Goal: Transaction & Acquisition: Purchase product/service

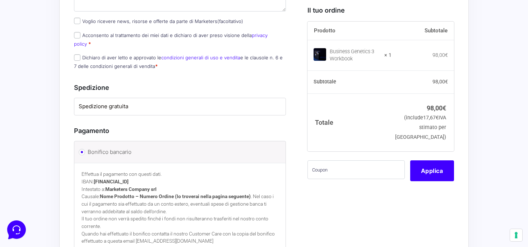
scroll to position [377, 0]
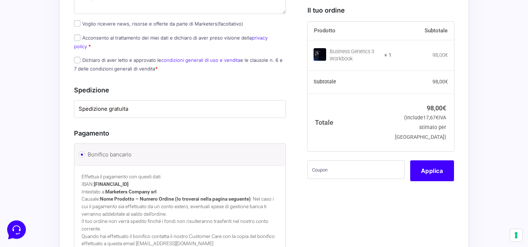
click at [227, 120] on div "Pagamento" at bounding box center [180, 131] width 212 height 23
click at [227, 87] on div "Spedizione Spedizione gratuita" at bounding box center [180, 98] width 212 height 43
click at [229, 105] on label "Spedizione gratuita" at bounding box center [180, 109] width 203 height 8
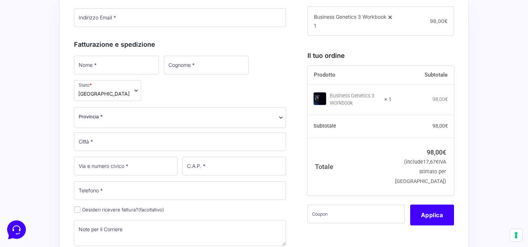
scroll to position [102, 0]
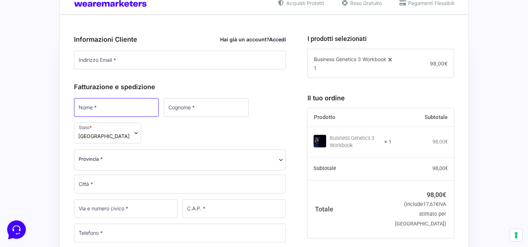
click at [113, 104] on input "Nome *" at bounding box center [116, 107] width 85 height 19
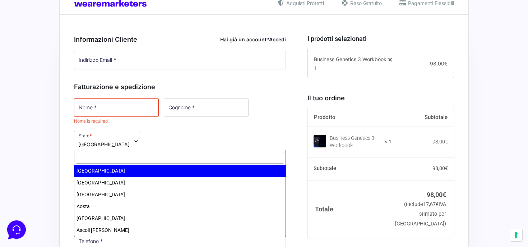
click at [109, 128] on div "Nome * Nome is required Cognome * Stato * Seleziona un paese / una regione… [GE…" at bounding box center [180, 228] width 217 height 262
click at [110, 127] on div "Nome * Nome is required Cognome * Stato * Seleziona un paese / una regione… [GE…" at bounding box center [180, 228] width 217 height 262
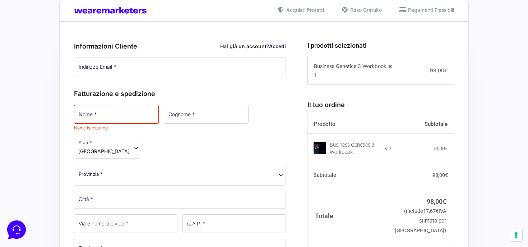
scroll to position [96, 0]
click at [141, 137] on span "[GEOGRAPHIC_DATA]" at bounding box center [107, 147] width 67 height 21
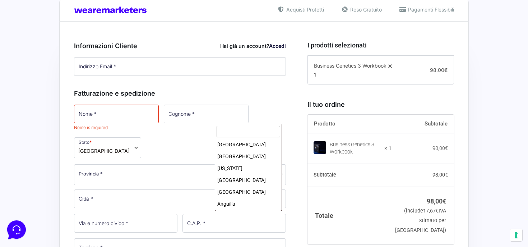
scroll to position [1312, 0]
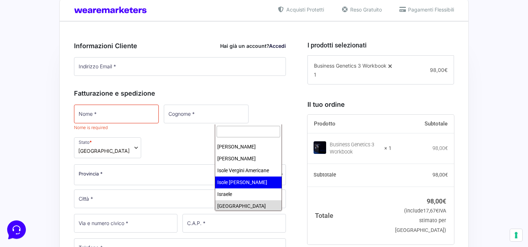
click at [241, 133] on input "text" at bounding box center [249, 132] width 64 height 12
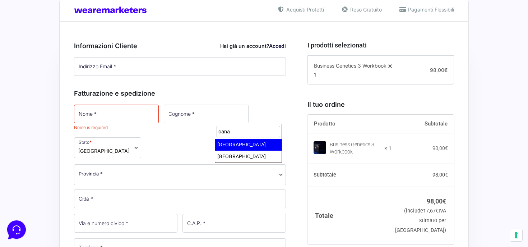
type input "cana"
select select "CA"
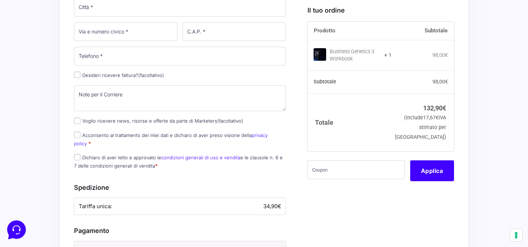
scroll to position [293, 0]
